Goal: Transaction & Acquisition: Purchase product/service

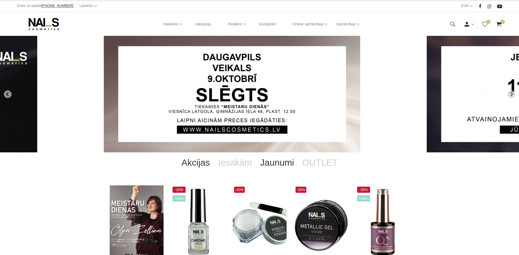
click at [285, 166] on link "Jaunumi" at bounding box center [277, 162] width 42 height 20
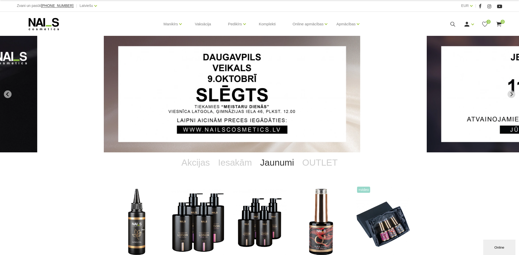
click at [452, 24] on icon at bounding box center [452, 24] width 6 height 6
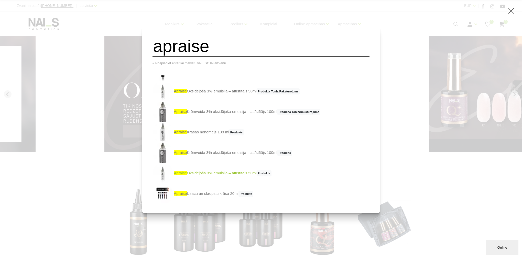
scroll to position [56, 0]
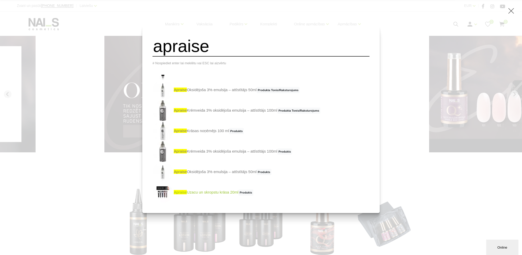
type input "apraise"
click at [207, 194] on link "apraise Uzacu un skropstu krāsa 20ml Produkts" at bounding box center [203, 192] width 101 height 20
